Goal: Task Accomplishment & Management: Complete application form

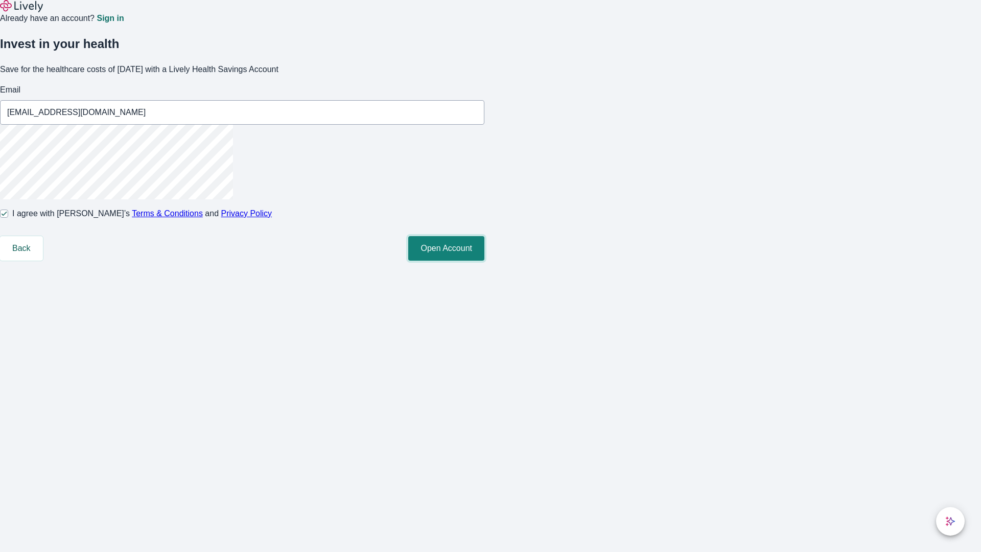
click at [484, 260] on button "Open Account" at bounding box center [446, 248] width 76 height 25
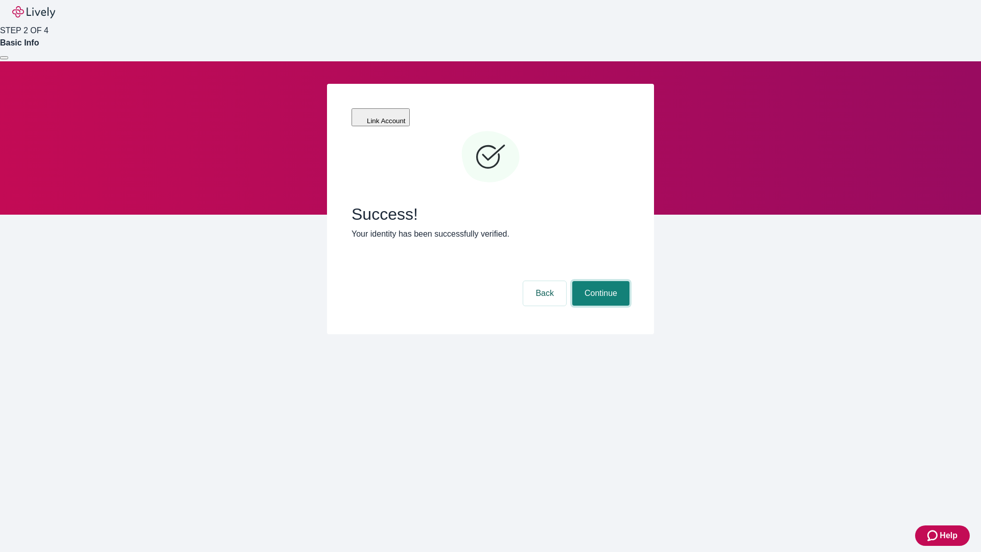
click at [599, 281] on button "Continue" at bounding box center [600, 293] width 57 height 25
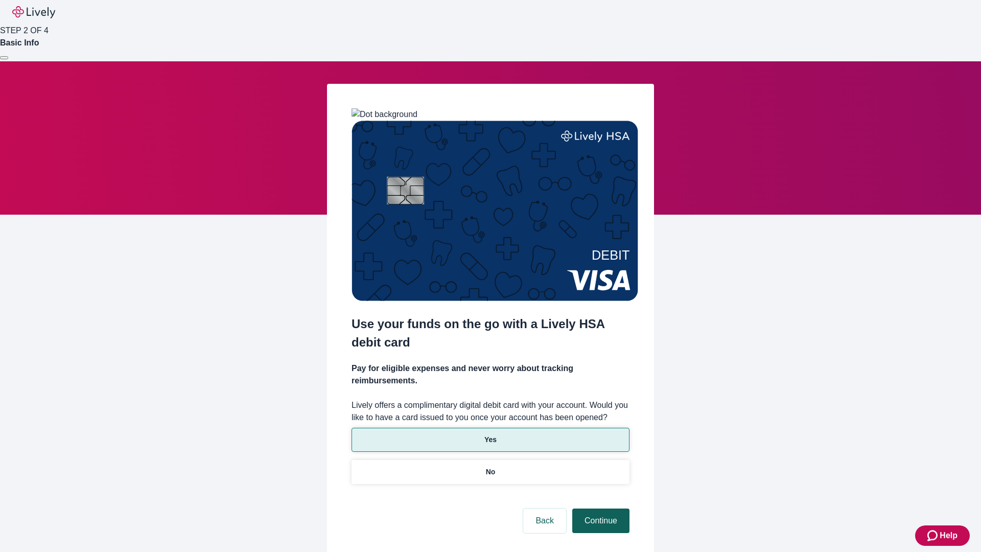
click at [490, 466] on p "No" at bounding box center [491, 471] width 10 height 11
click at [599, 508] on button "Continue" at bounding box center [600, 520] width 57 height 25
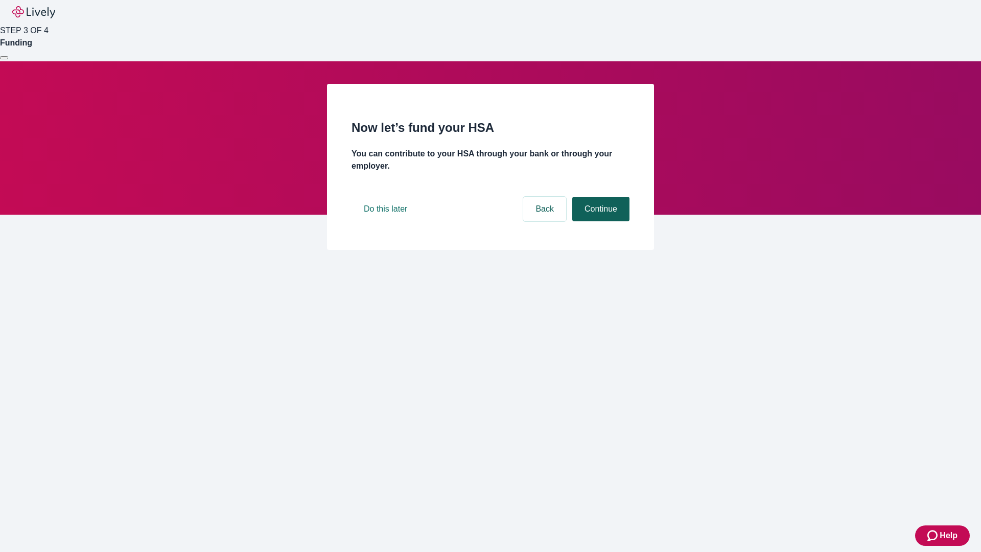
click at [599, 221] on button "Continue" at bounding box center [600, 209] width 57 height 25
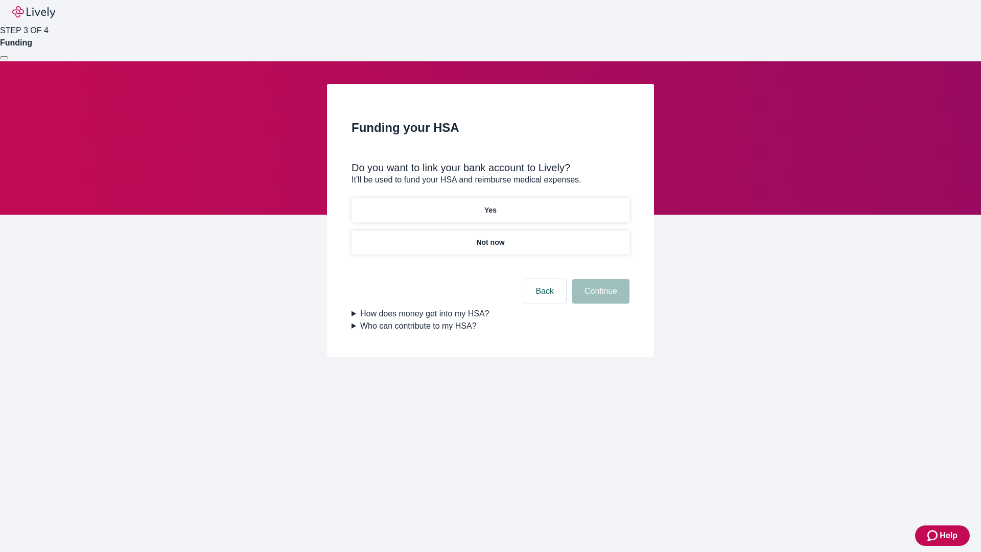
click at [490, 205] on p "Yes" at bounding box center [490, 210] width 12 height 11
click at [599, 279] on button "Continue" at bounding box center [600, 291] width 57 height 25
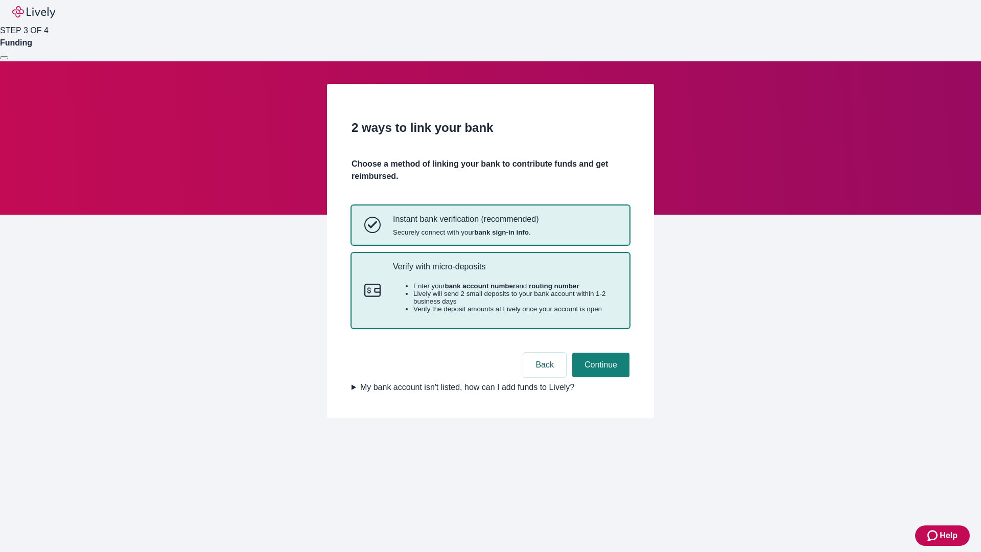
click at [504, 271] on p "Verify with micro-deposits" at bounding box center [505, 266] width 224 height 10
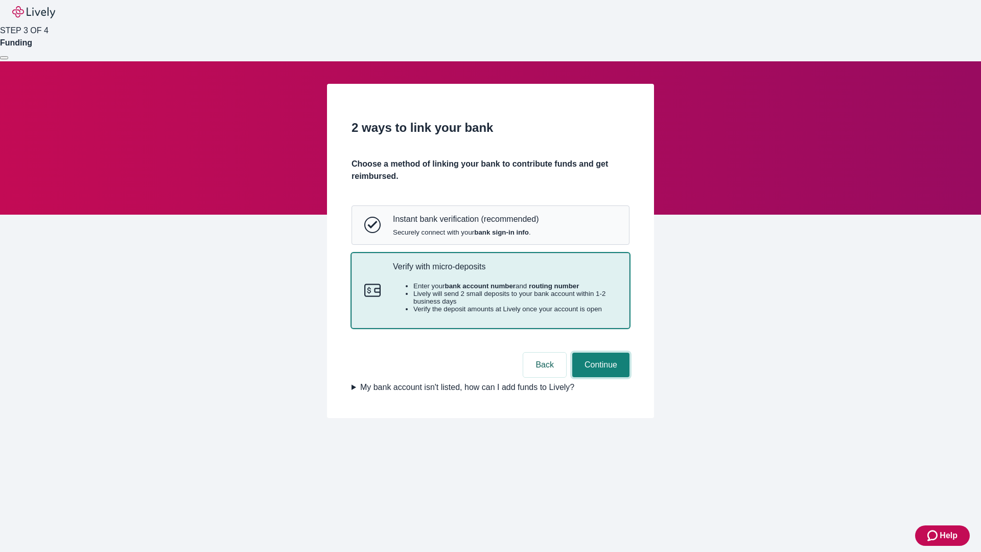
click at [599, 377] on button "Continue" at bounding box center [600, 364] width 57 height 25
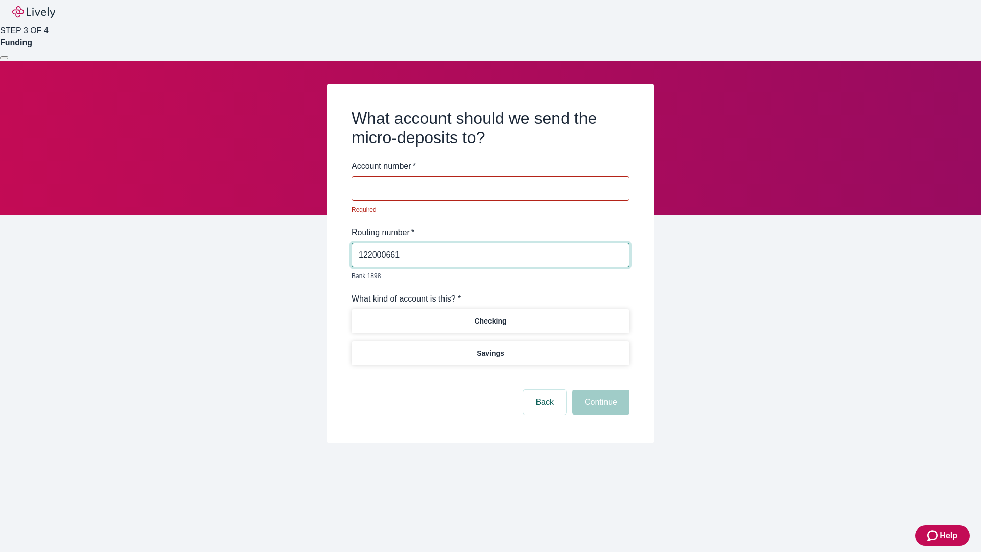
type input "122000661"
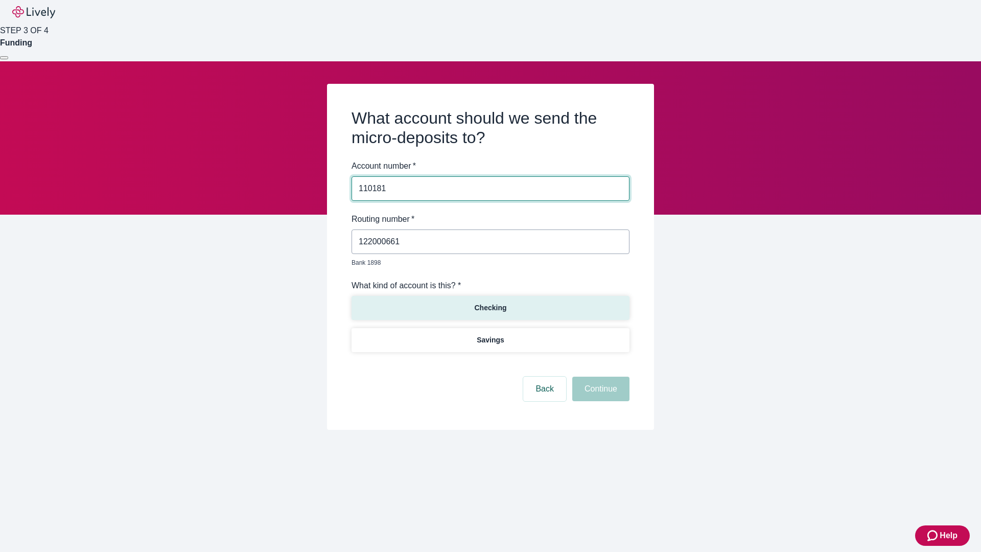
type input "110181"
click at [490, 302] on p "Checking" at bounding box center [490, 307] width 32 height 11
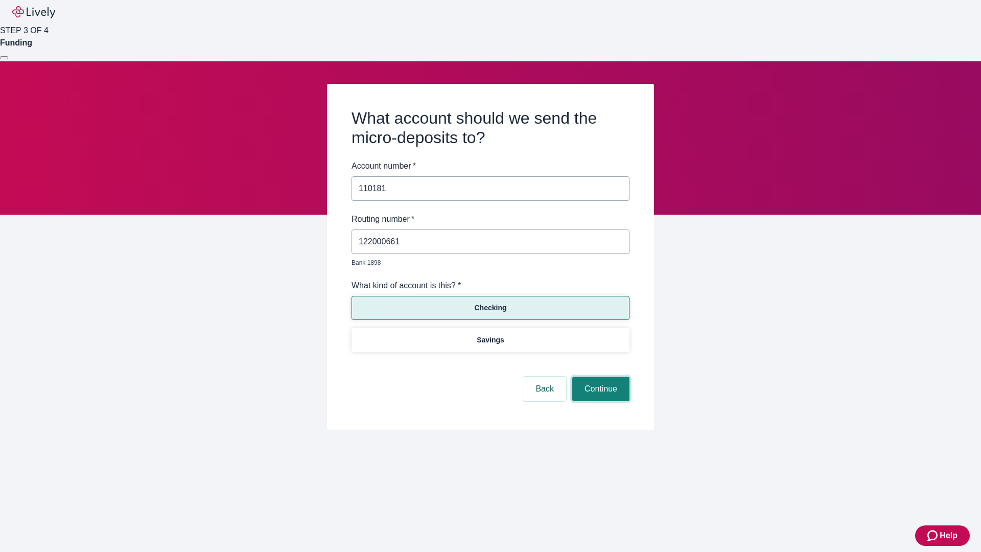
click at [599, 377] on button "Continue" at bounding box center [600, 388] width 57 height 25
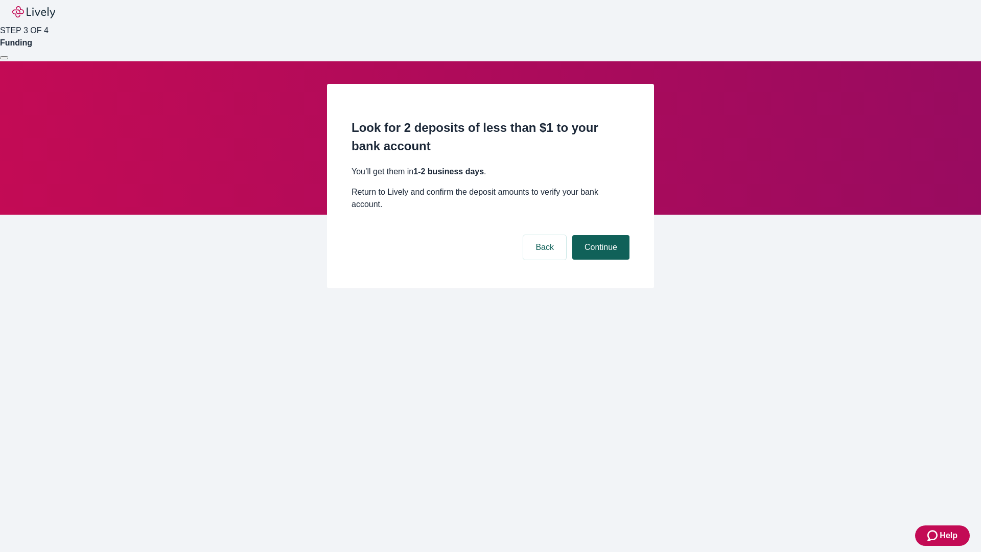
click at [599, 235] on button "Continue" at bounding box center [600, 247] width 57 height 25
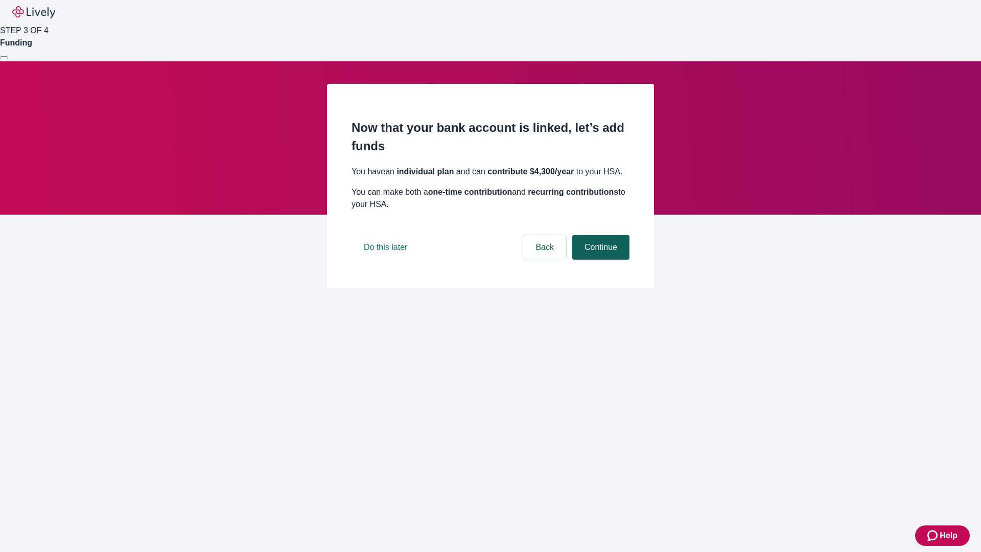
click at [599, 259] on button "Continue" at bounding box center [600, 247] width 57 height 25
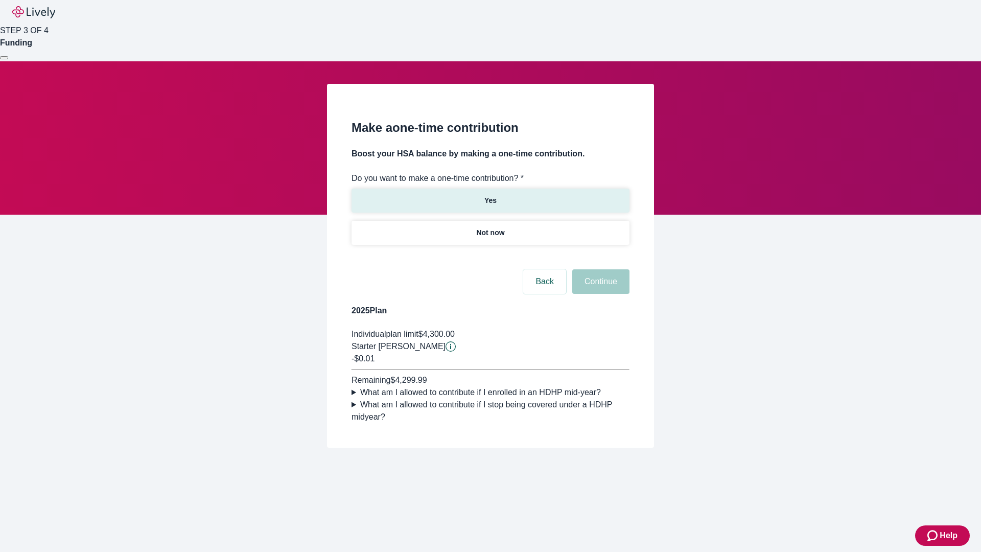
click at [490, 195] on p "Yes" at bounding box center [490, 200] width 12 height 11
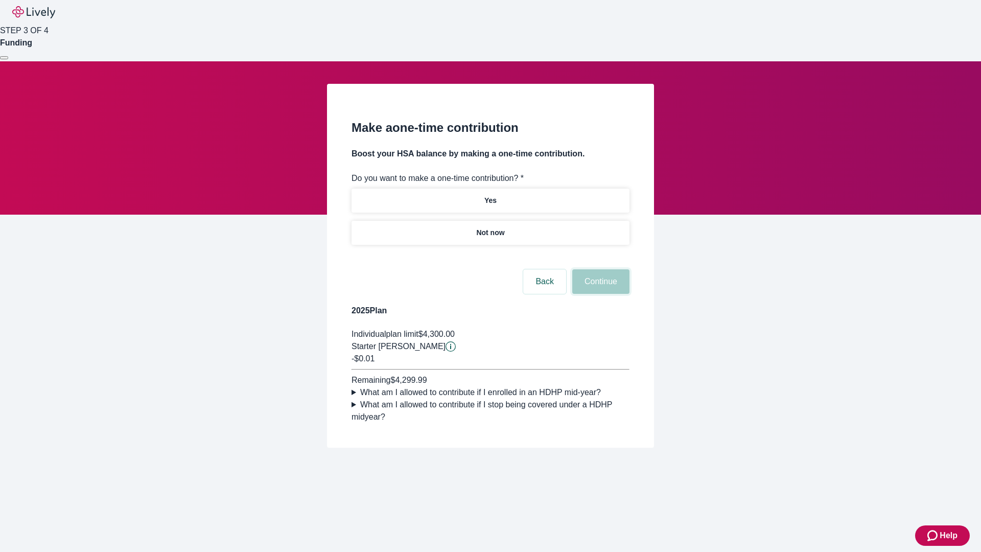
click at [599, 294] on button "Continue" at bounding box center [600, 281] width 57 height 25
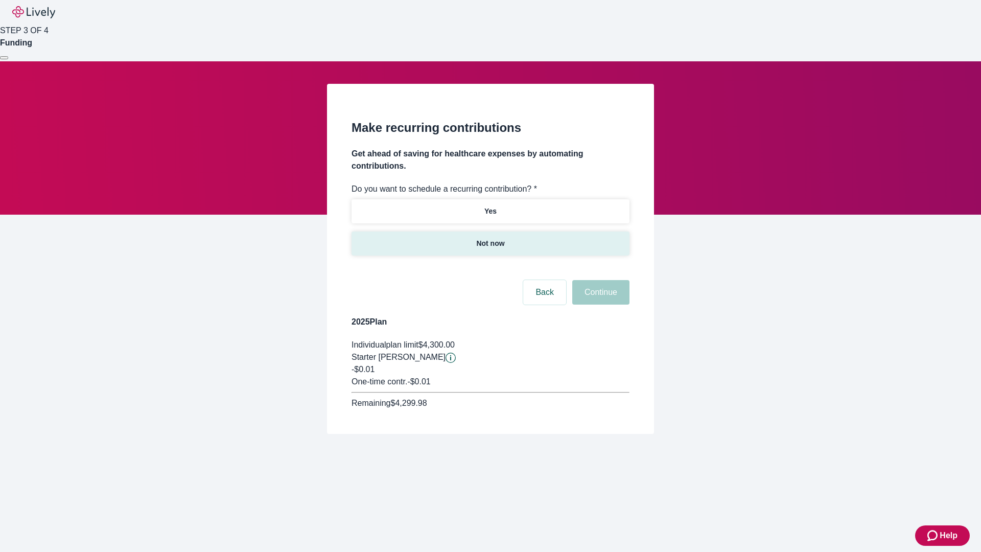
click at [490, 238] on p "Not now" at bounding box center [490, 243] width 28 height 11
click at [599, 280] on button "Continue" at bounding box center [600, 292] width 57 height 25
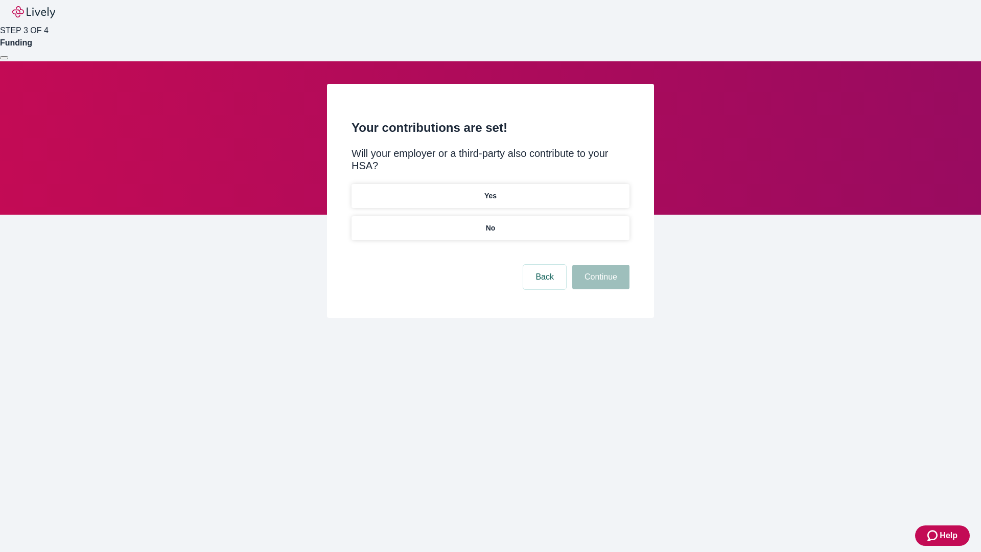
click at [490, 223] on p "No" at bounding box center [491, 228] width 10 height 11
click at [599, 265] on button "Continue" at bounding box center [600, 277] width 57 height 25
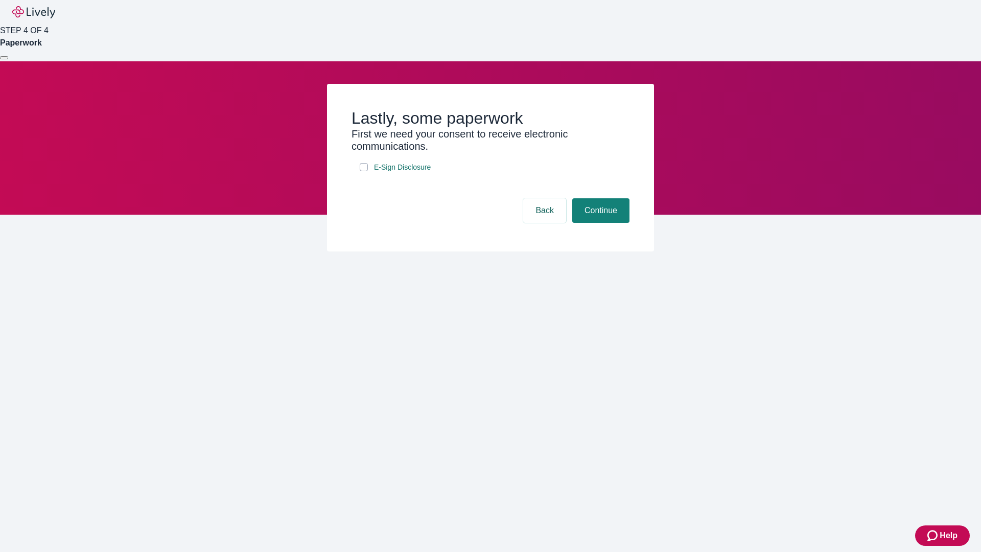
click at [364, 171] on input "E-Sign Disclosure" at bounding box center [364, 167] width 8 height 8
checkbox input "true"
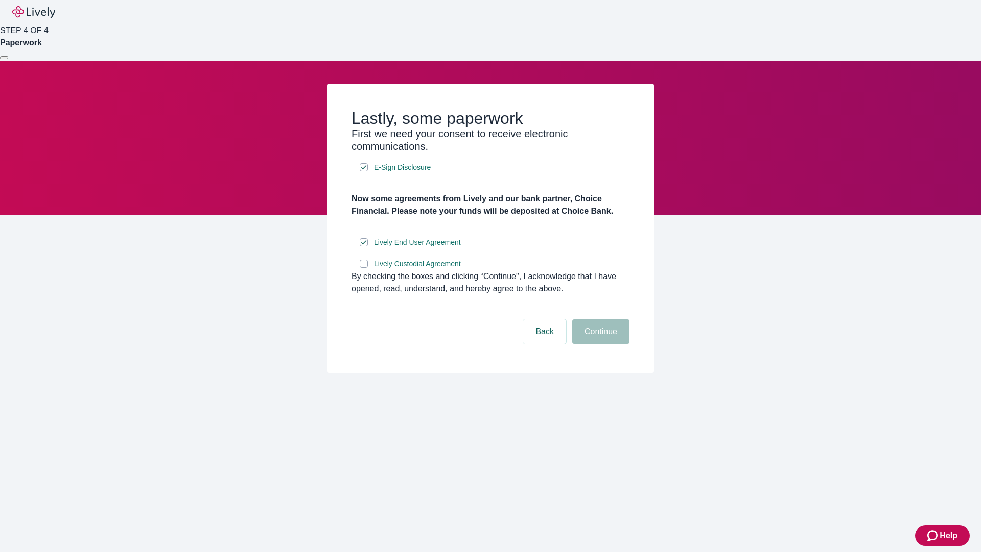
click at [364, 268] on input "Lively Custodial Agreement" at bounding box center [364, 263] width 8 height 8
checkbox input "true"
click at [599, 344] on button "Continue" at bounding box center [600, 331] width 57 height 25
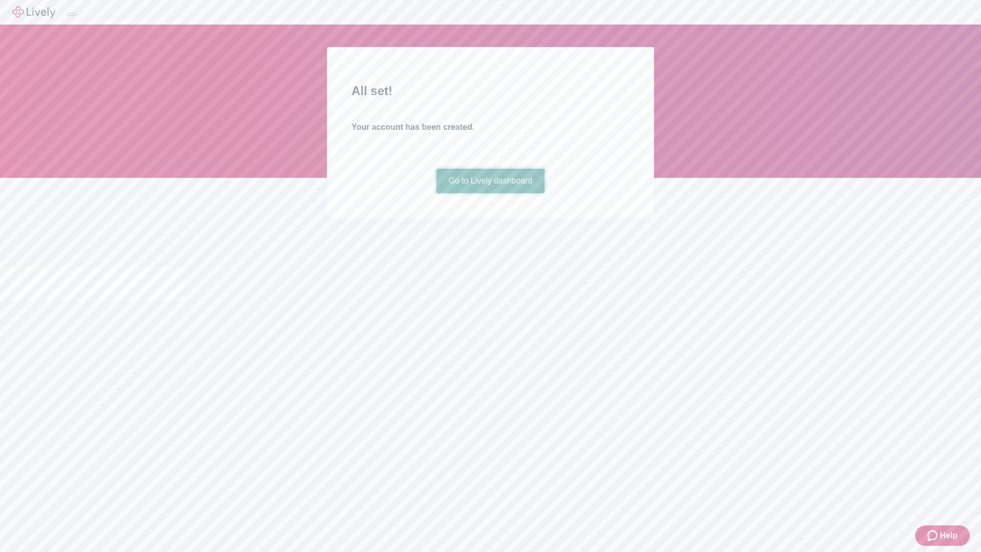
click at [490, 193] on link "Go to Lively dashboard" at bounding box center [490, 181] width 109 height 25
